Goal: Contribute content

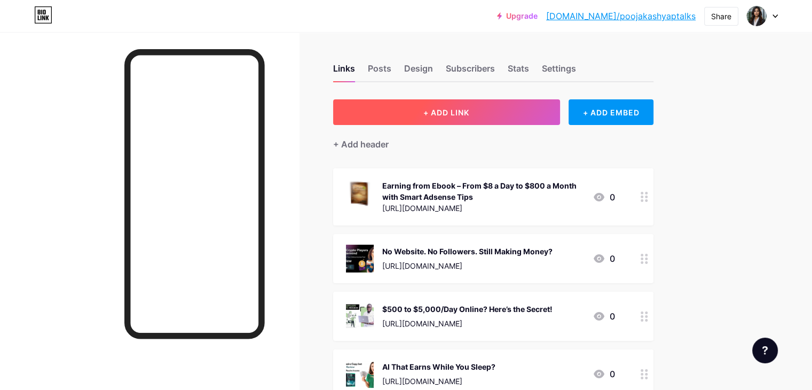
click at [455, 108] on button "+ ADD LINK" at bounding box center [446, 112] width 227 height 26
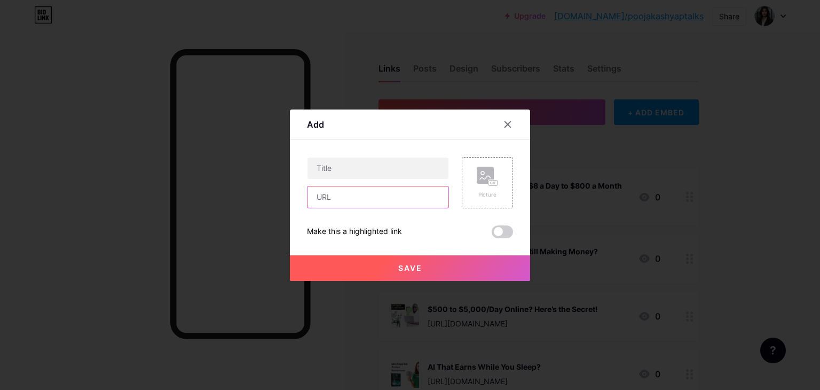
click at [377, 193] on input "text" at bounding box center [377, 196] width 141 height 21
paste input "[URL][DOMAIN_NAME]"
type input "[URL][DOMAIN_NAME]"
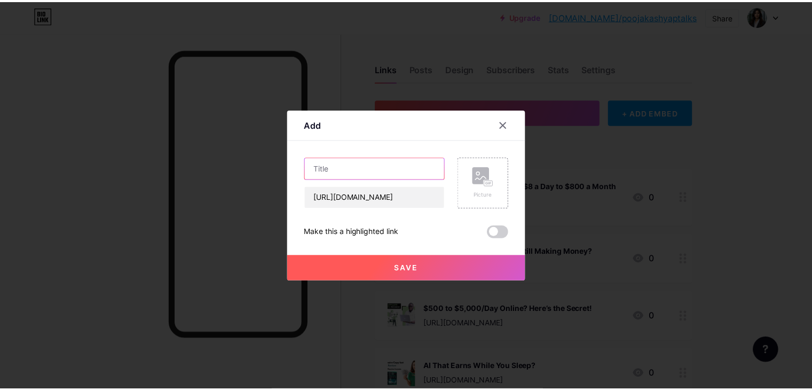
scroll to position [0, 0]
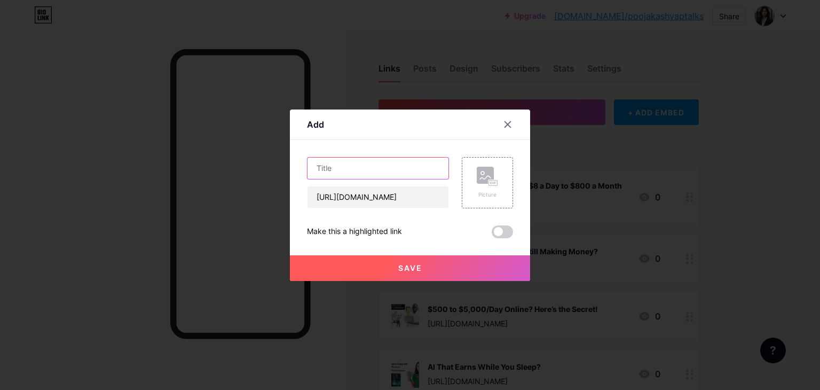
click at [352, 167] on input "text" at bounding box center [377, 167] width 141 height 21
paste input "This AI Tool Pays While You Sleep"
type input "This AI Tool Pays While You Sleep"
click at [500, 178] on div "Picture" at bounding box center [487, 182] width 51 height 51
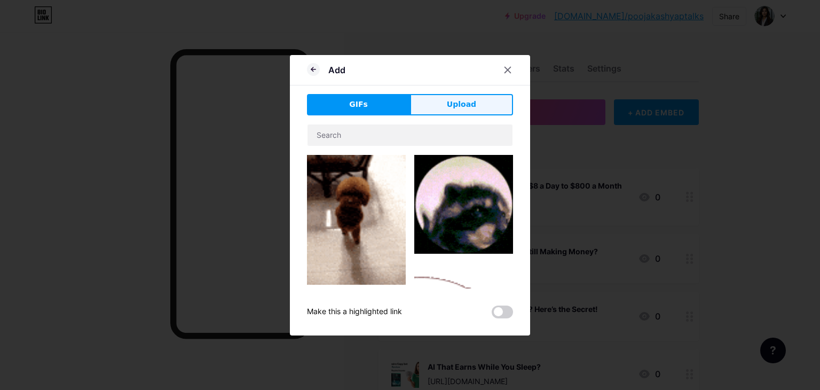
click at [437, 100] on button "Upload" at bounding box center [461, 104] width 103 height 21
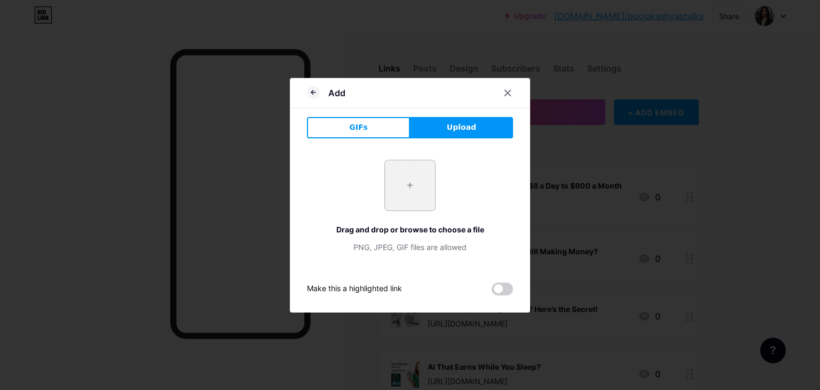
click at [416, 172] on input "file" at bounding box center [410, 185] width 50 height 50
type input "C:\fakepath\Add a heading (64).png"
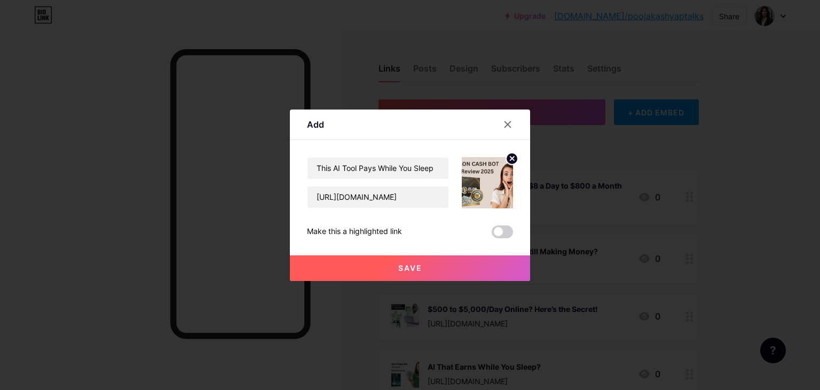
click at [434, 267] on button "Save" at bounding box center [410, 268] width 240 height 26
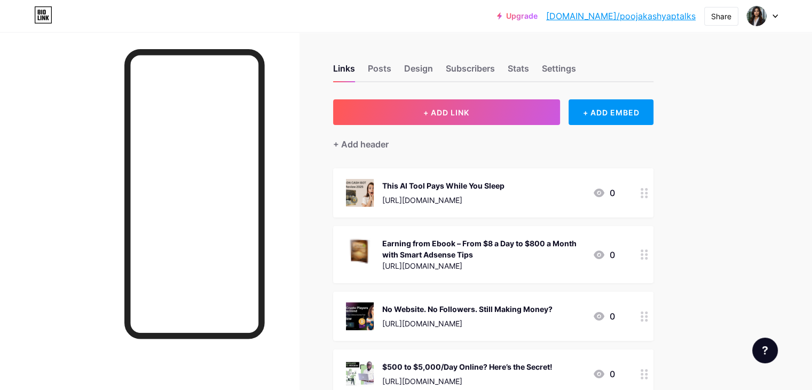
click at [504, 189] on div "This AI Tool Pays While You Sleep" at bounding box center [443, 185] width 122 height 11
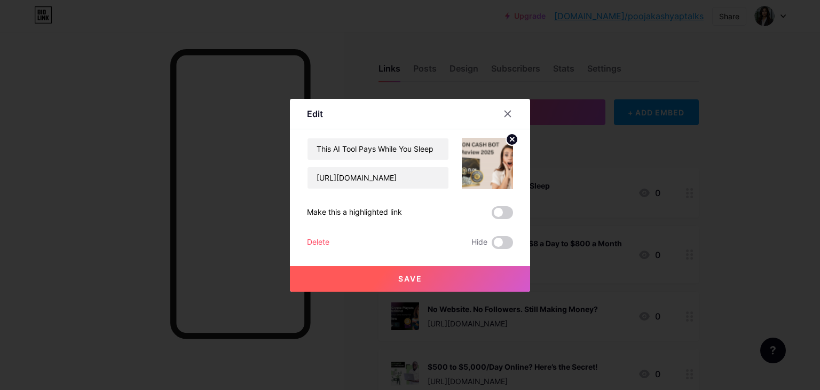
click at [491, 151] on img at bounding box center [487, 163] width 51 height 51
click at [514, 140] on icon at bounding box center [512, 139] width 4 height 4
click at [490, 162] on icon at bounding box center [491, 163] width 3 height 3
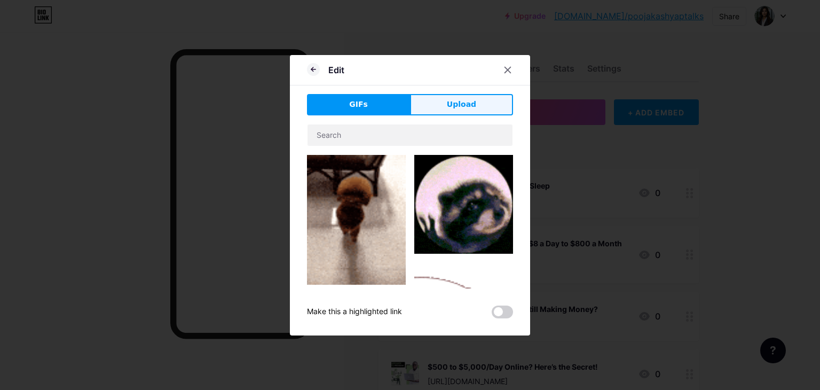
click at [478, 107] on button "Upload" at bounding box center [461, 104] width 103 height 21
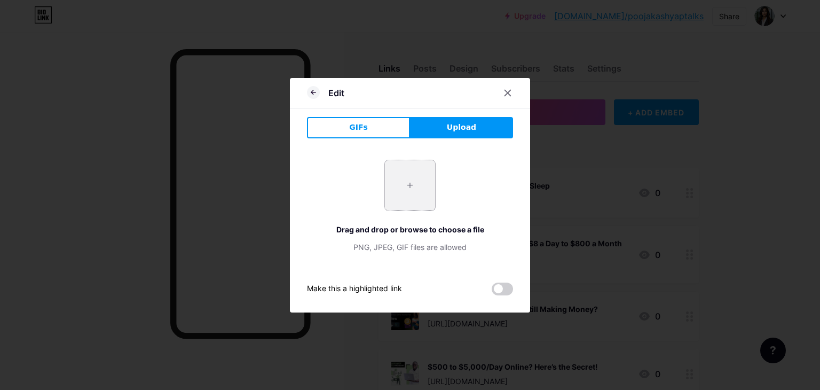
click at [414, 182] on input "file" at bounding box center [410, 185] width 50 height 50
type input "C:\fakepath\Untitled design (10).png"
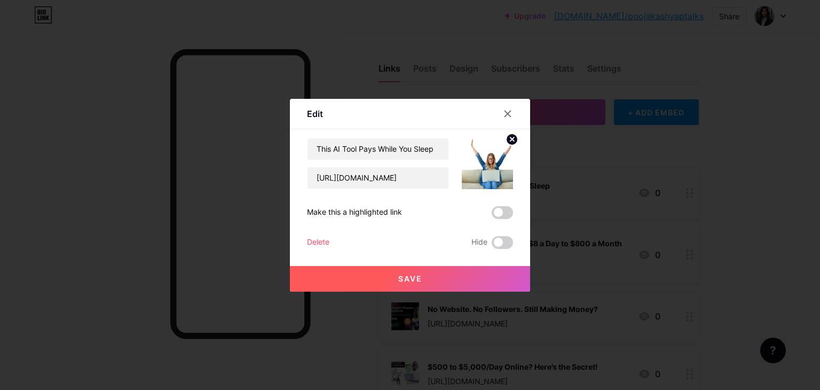
click at [376, 278] on button "Save" at bounding box center [410, 279] width 240 height 26
